Goal: Book appointment/travel/reservation

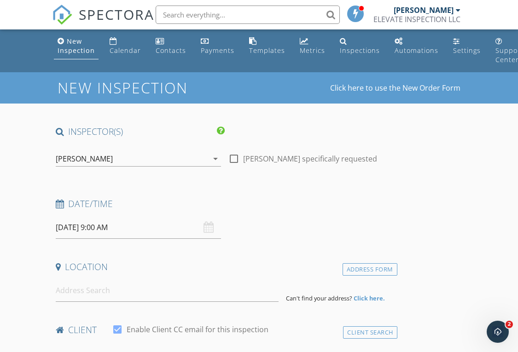
click at [154, 223] on input "[DATE] 9:00 AM" at bounding box center [138, 227] width 165 height 23
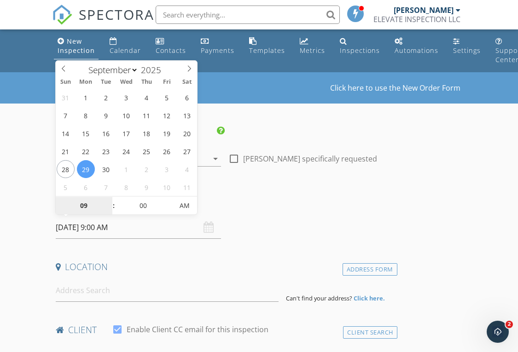
click at [90, 205] on input "09" at bounding box center [84, 206] width 57 height 18
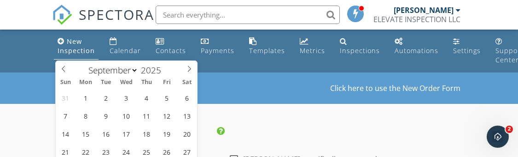
type input "8"
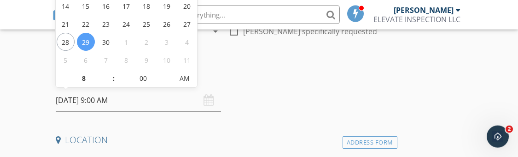
type input "[DATE] 8:00 AM"
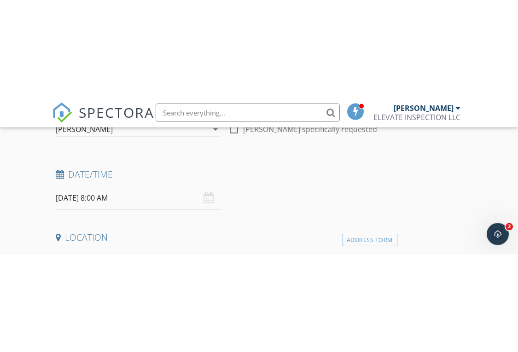
scroll to position [128, 0]
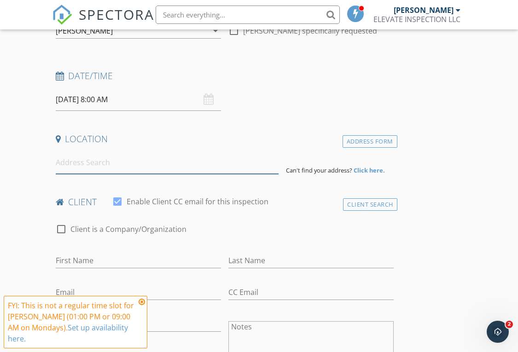
click at [75, 166] on input at bounding box center [167, 162] width 223 height 23
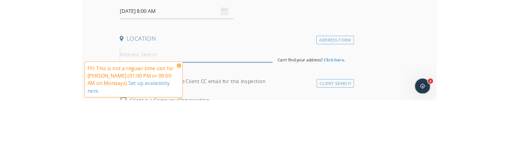
scroll to position [211, 0]
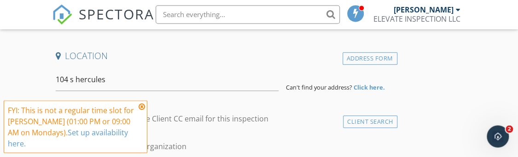
type input "[STREET_ADDRESS]"
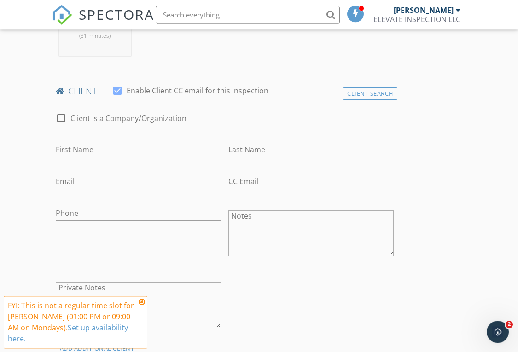
scroll to position [415, 0]
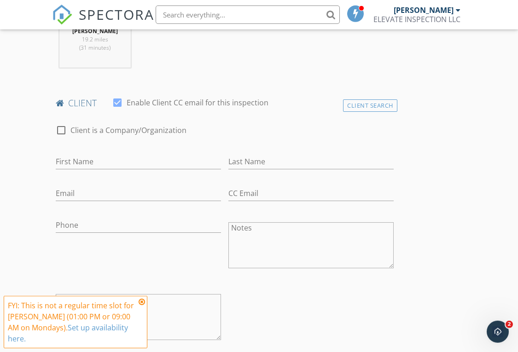
click at [360, 99] on div "Client Search" at bounding box center [370, 105] width 54 height 12
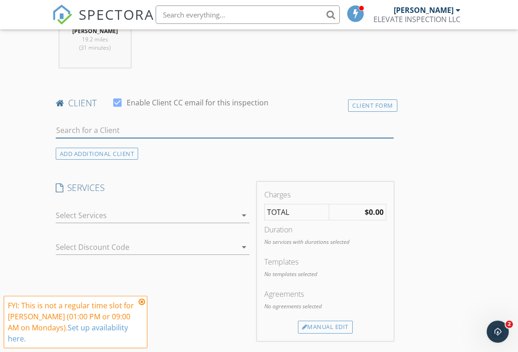
click at [66, 131] on input "text" at bounding box center [225, 130] width 338 height 15
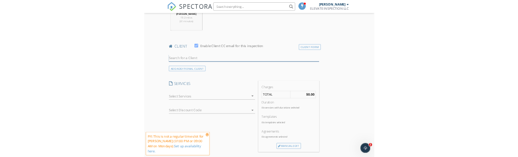
scroll to position [466, 0]
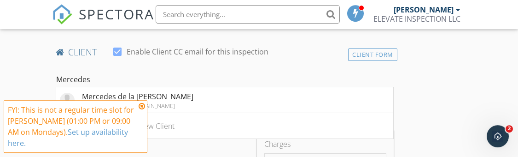
type input "Mercedes"
click at [218, 99] on li "Mercedes de la [PERSON_NAME] [EMAIL_ADDRESS][DOMAIN_NAME]" at bounding box center [224, 100] width 337 height 26
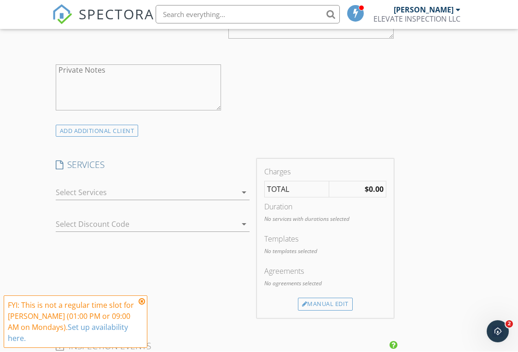
scroll to position [656, 0]
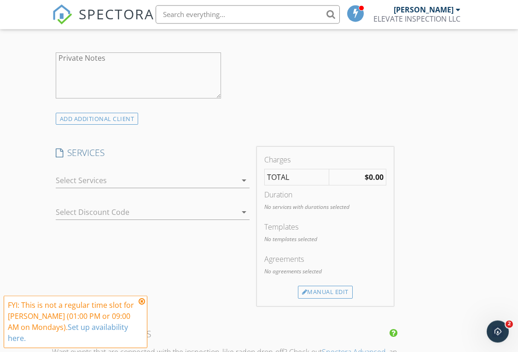
click at [227, 180] on div at bounding box center [146, 181] width 181 height 15
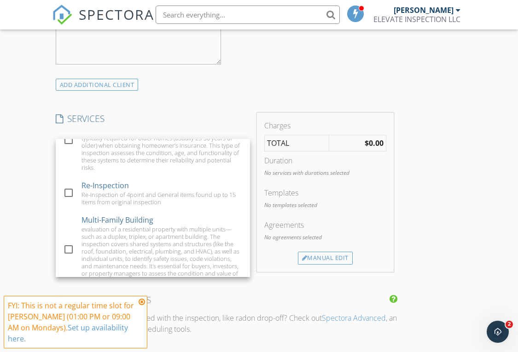
scroll to position [172, 0]
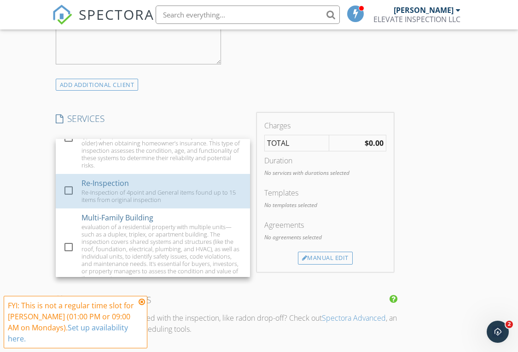
click at [160, 189] on div "Re-Inspection of 4point and General items found up to 15 items from original in…" at bounding box center [161, 196] width 161 height 15
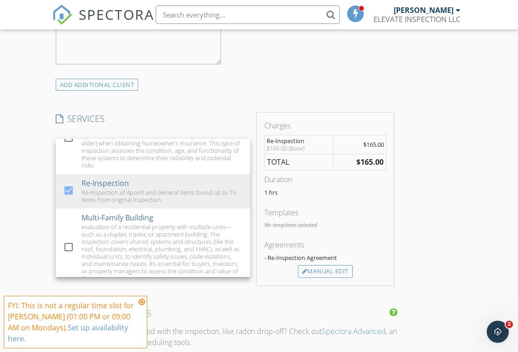
click at [342, 272] on div "Manual Edit" at bounding box center [325, 271] width 55 height 13
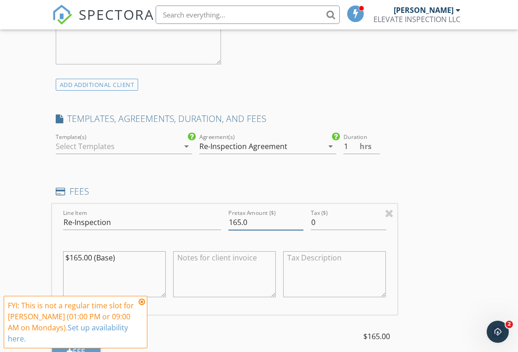
click at [240, 216] on input "165.0" at bounding box center [265, 222] width 75 height 15
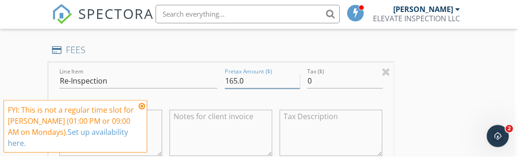
scroll to position [833, 4]
type input "100"
click at [452, 100] on div "INSPECTOR(S) check_box [PERSON_NAME] PRIMARY check_box_outline_blank [PERSON_NA…" at bounding box center [255, 149] width 414 height 1712
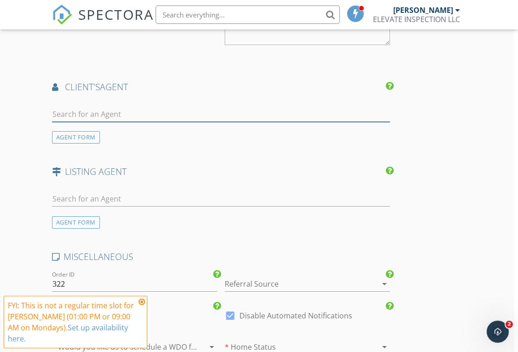
click at [248, 112] on input "text" at bounding box center [221, 114] width 338 height 15
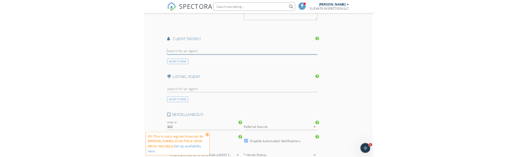
scroll to position [1187, 4]
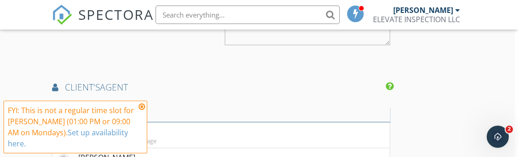
type input "[PERSON_NAME]"
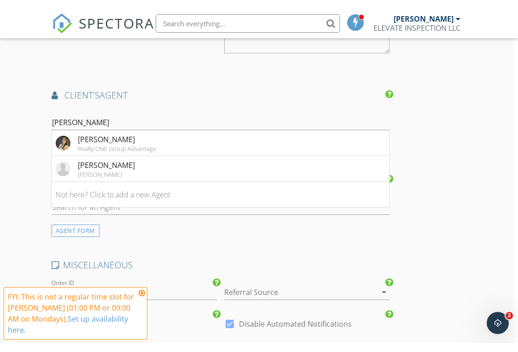
scroll to position [1187, 4]
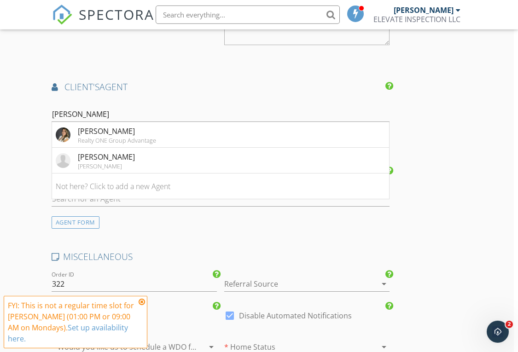
click at [69, 129] on img at bounding box center [63, 135] width 15 height 15
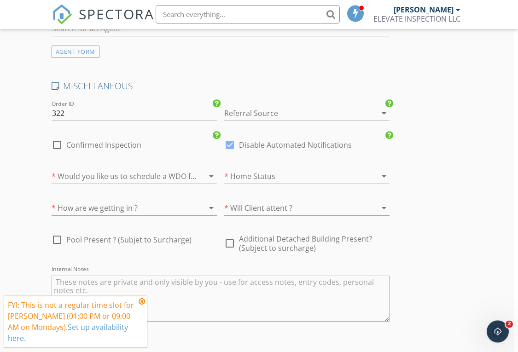
scroll to position [1713, 4]
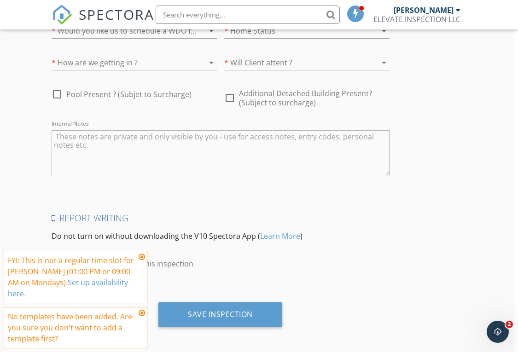
click at [233, 310] on div "Save Inspection" at bounding box center [220, 314] width 65 height 9
